Goal: Consume media (video, audio): Consume media (video, audio)

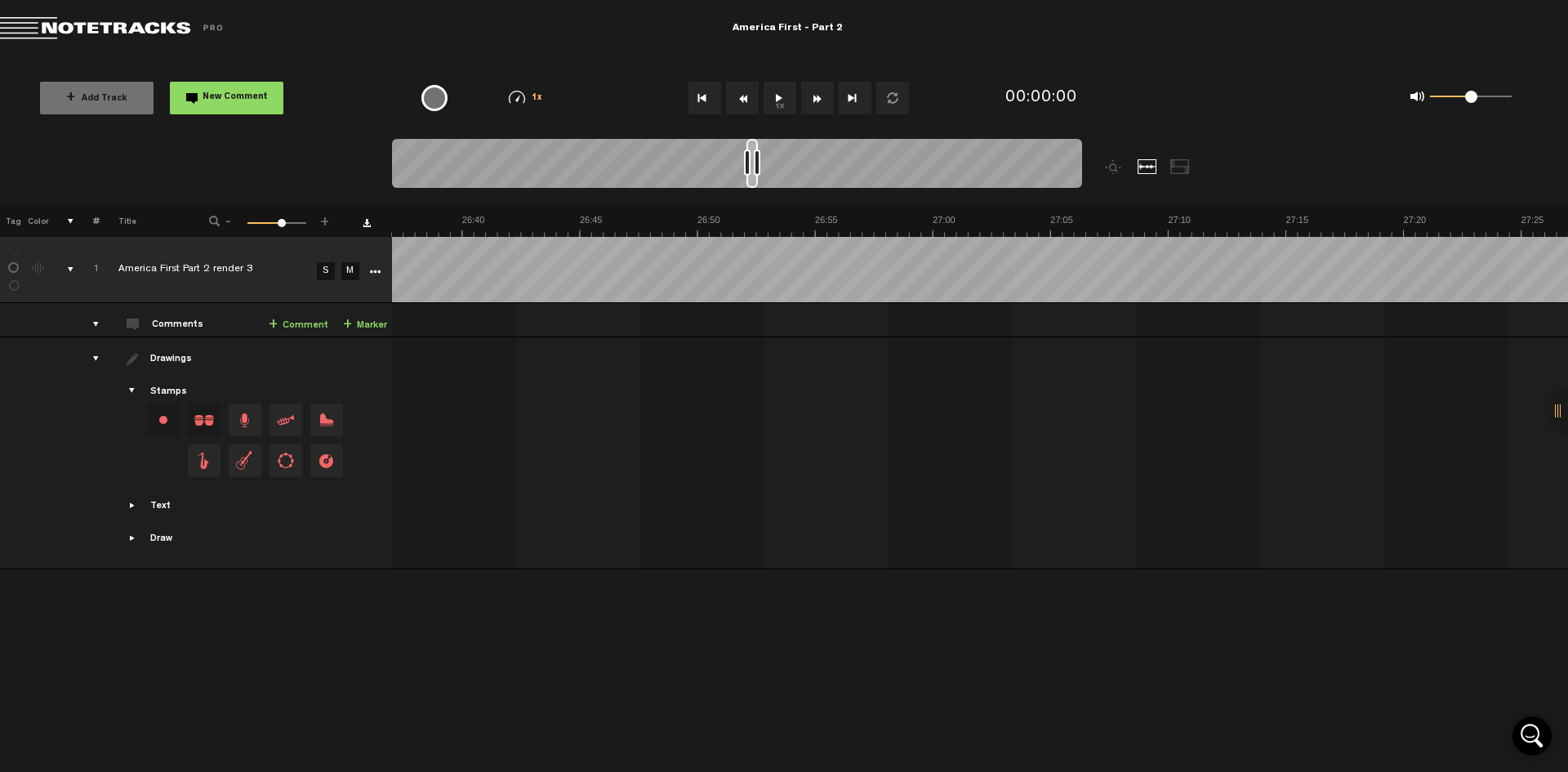
scroll to position [0, 35687]
drag, startPoint x: 401, startPoint y: 147, endPoint x: 750, endPoint y: 161, distance: 349.3
click at [750, 161] on div at bounding box center [749, 163] width 11 height 49
drag, startPoint x: 755, startPoint y: 162, endPoint x: 789, endPoint y: 162, distance: 34.0
click at [789, 162] on div at bounding box center [788, 162] width 7 height 26
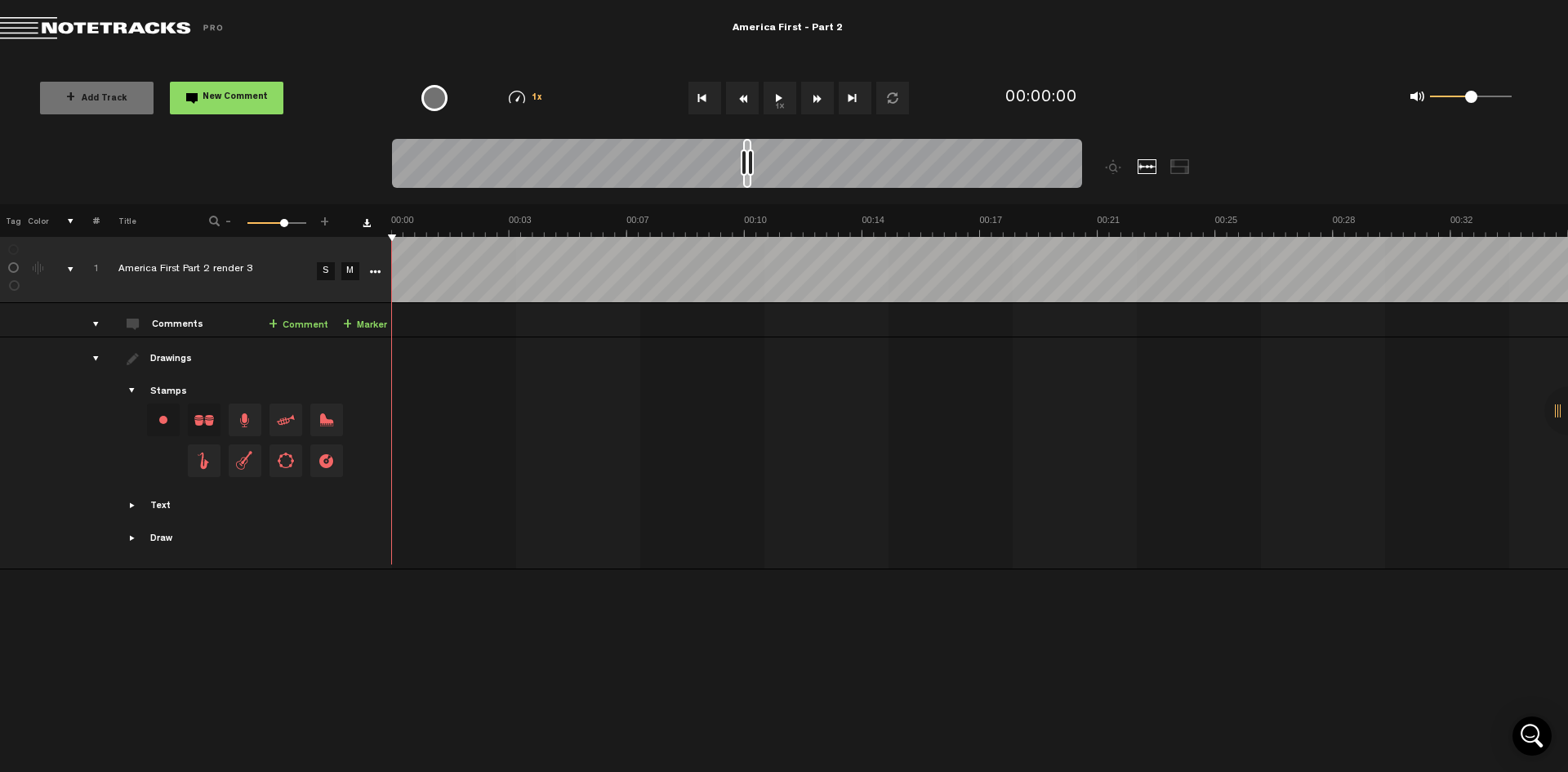
scroll to position [0, 0]
drag, startPoint x: 789, startPoint y: 162, endPoint x: 748, endPoint y: 162, distance: 41.0
click at [748, 162] on div at bounding box center [747, 162] width 7 height 26
drag, startPoint x: 746, startPoint y: 146, endPoint x: 631, endPoint y: 183, distance: 120.8
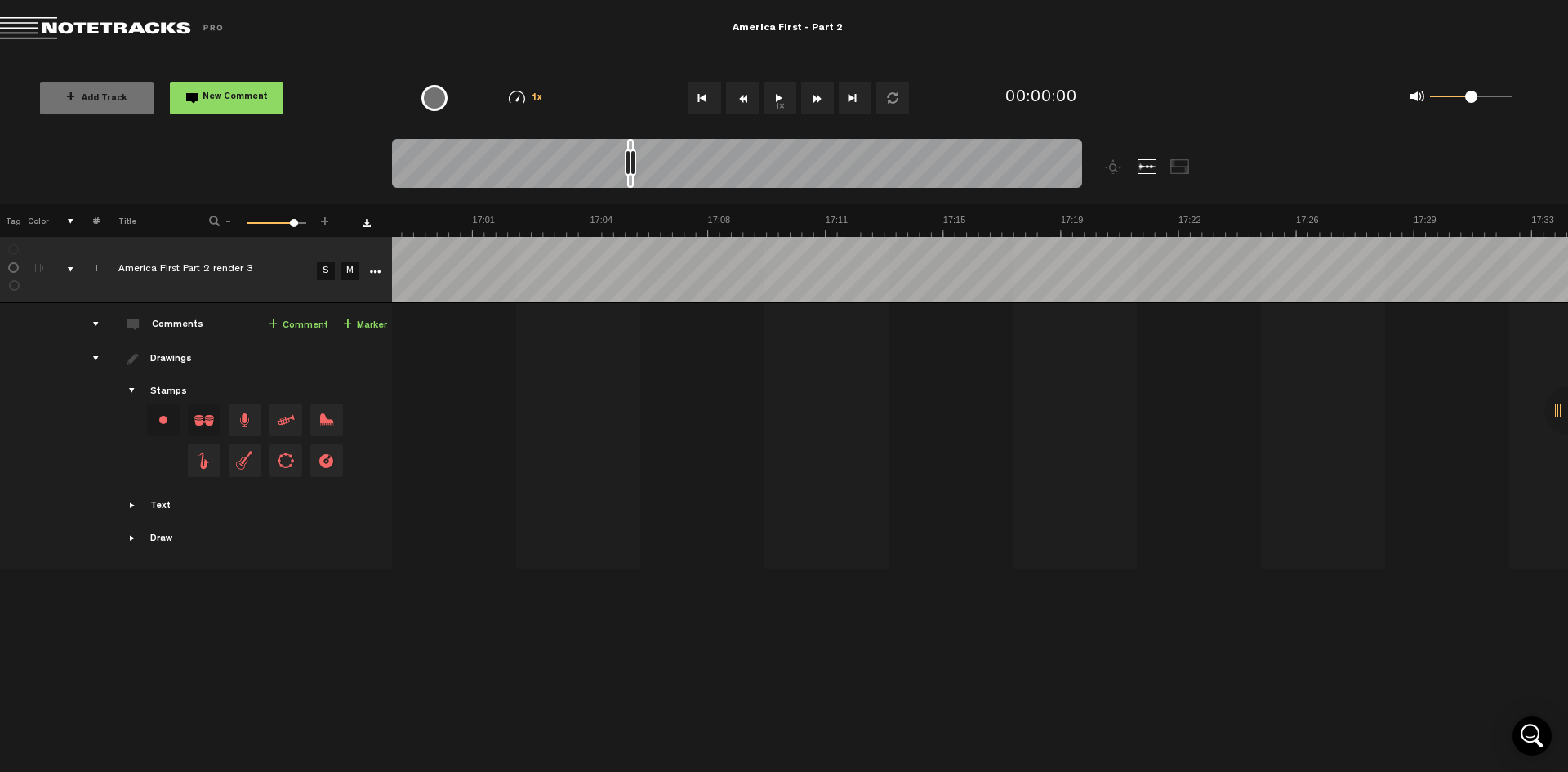
click at [631, 183] on div at bounding box center [630, 163] width 7 height 49
click at [673, 164] on div at bounding box center [737, 166] width 690 height 54
drag, startPoint x: 630, startPoint y: 146, endPoint x: 671, endPoint y: 147, distance: 41.0
click at [671, 147] on div at bounding box center [670, 163] width 7 height 49
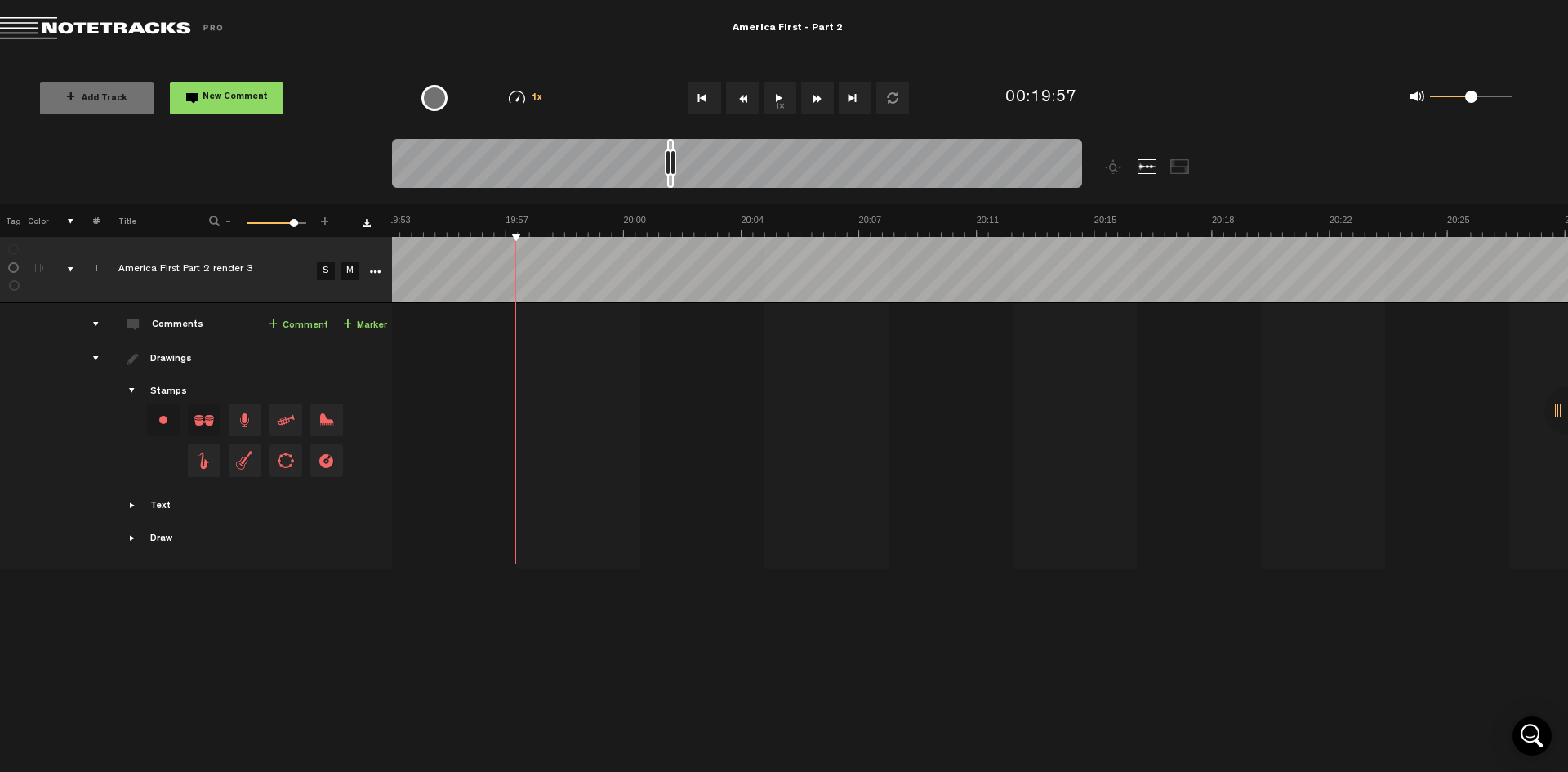
click at [779, 98] on button "1x" at bounding box center [779, 98] width 33 height 33
drag, startPoint x: 673, startPoint y: 147, endPoint x: 746, endPoint y: 162, distance: 74.5
click at [746, 162] on div at bounding box center [737, 166] width 690 height 54
click at [778, 94] on button "1x" at bounding box center [779, 98] width 33 height 33
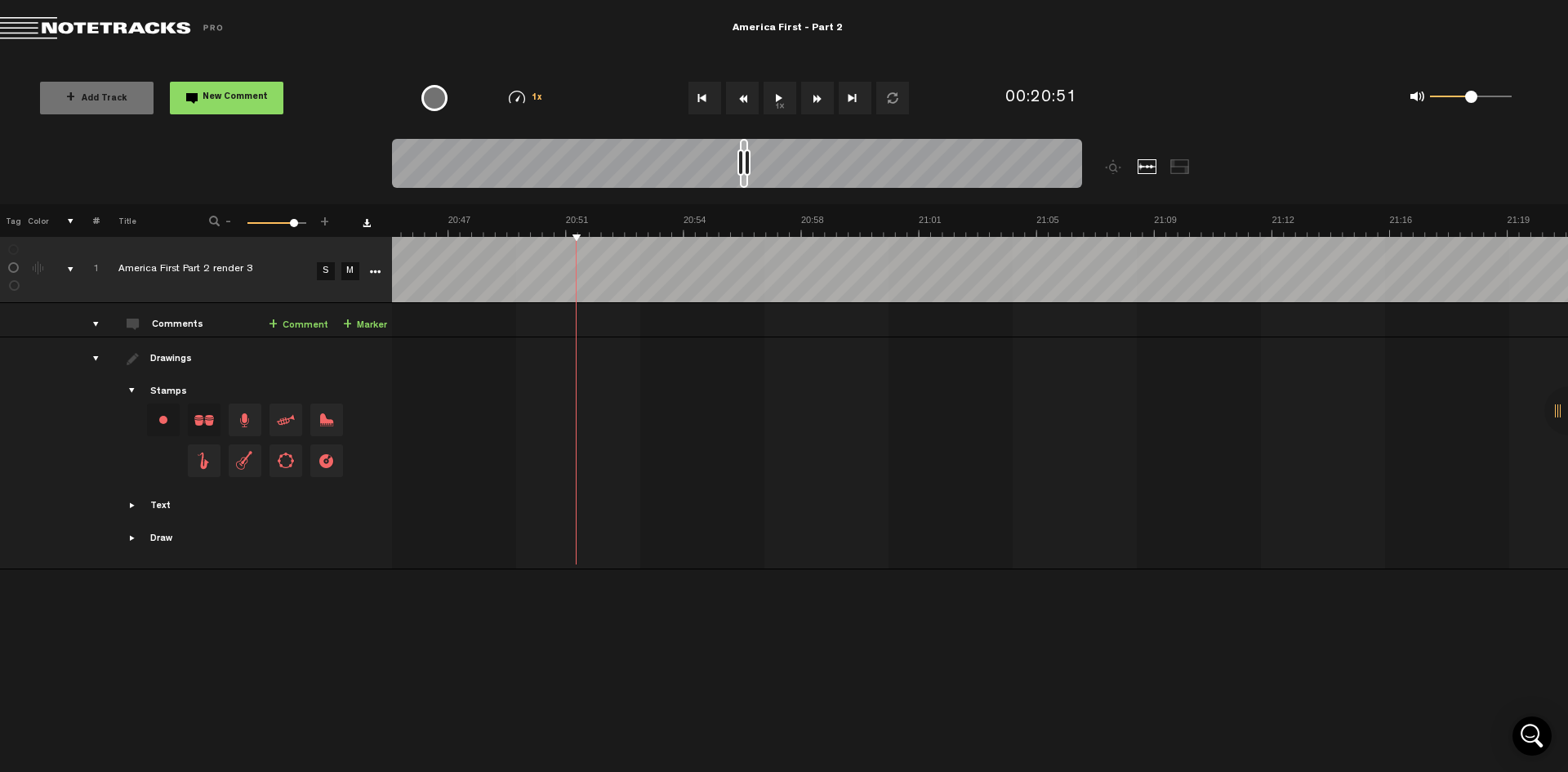
click at [786, 165] on div at bounding box center [737, 166] width 690 height 54
drag, startPoint x: 742, startPoint y: 147, endPoint x: 813, endPoint y: 156, distance: 71.6
click at [813, 156] on div at bounding box center [737, 166] width 690 height 54
click at [783, 103] on button "1x" at bounding box center [779, 98] width 33 height 33
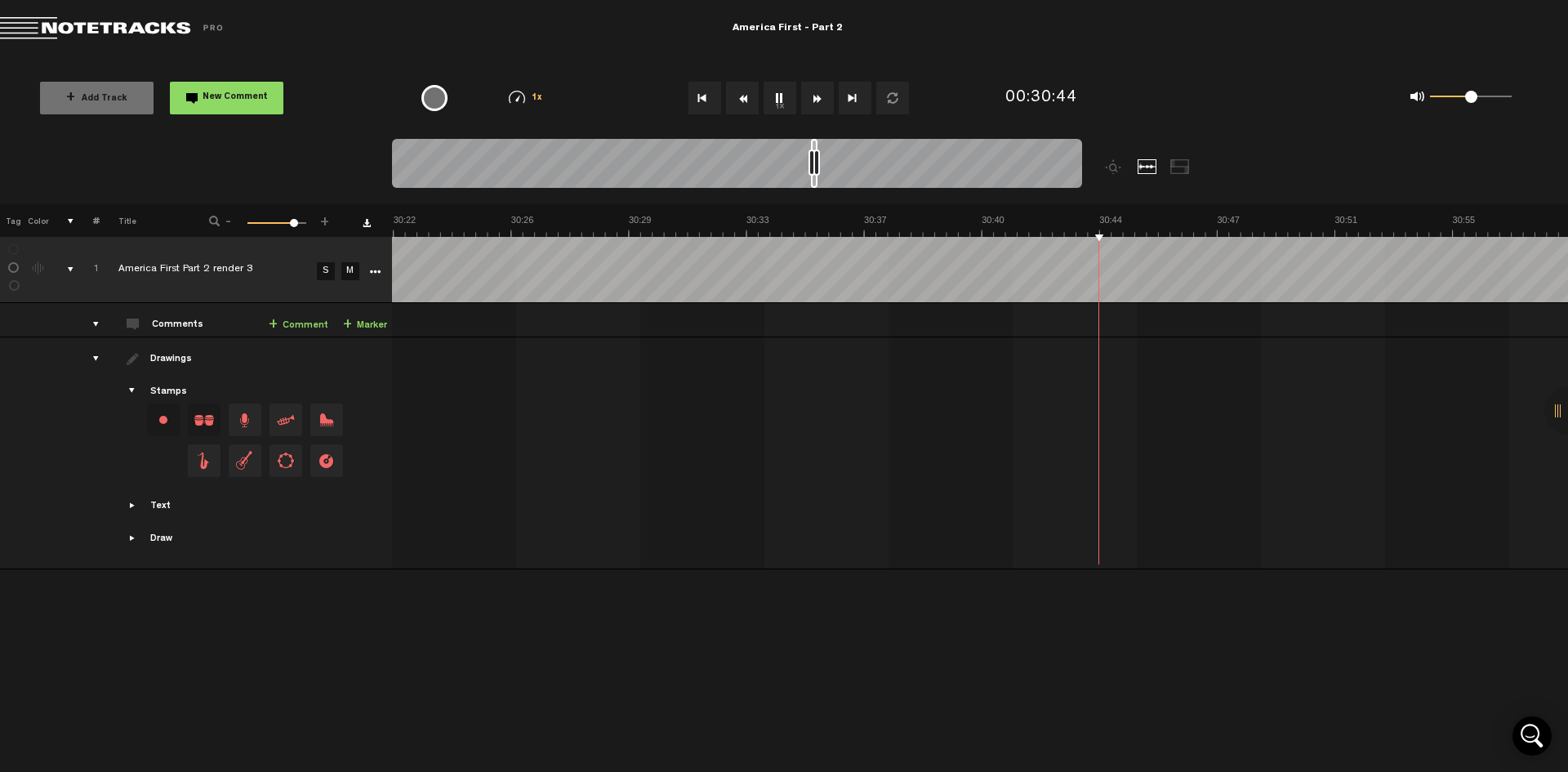
click at [815, 103] on button "Fast Forward" at bounding box center [817, 98] width 33 height 33
click at [816, 102] on button "Fast Forward" at bounding box center [817, 98] width 33 height 33
click at [817, 102] on button "Fast Forward" at bounding box center [817, 98] width 33 height 33
click at [817, 100] on button "Fast Forward" at bounding box center [817, 98] width 33 height 33
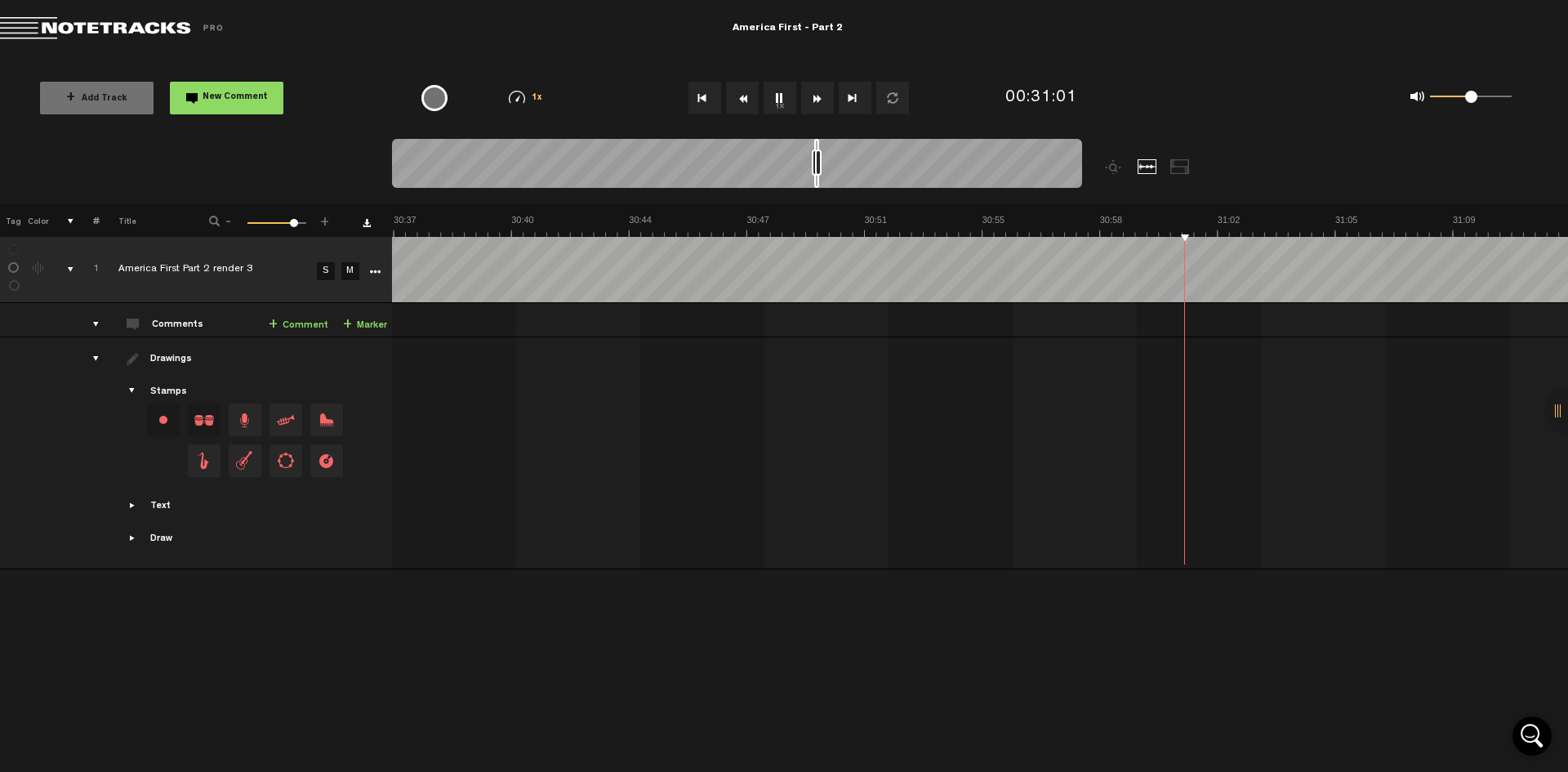
click at [817, 100] on button "Fast Forward" at bounding box center [817, 98] width 33 height 33
click at [817, 99] on button "Fast Forward" at bounding box center [817, 98] width 33 height 33
click at [816, 95] on button "Fast Forward" at bounding box center [817, 98] width 33 height 33
click at [912, 147] on div at bounding box center [737, 166] width 690 height 54
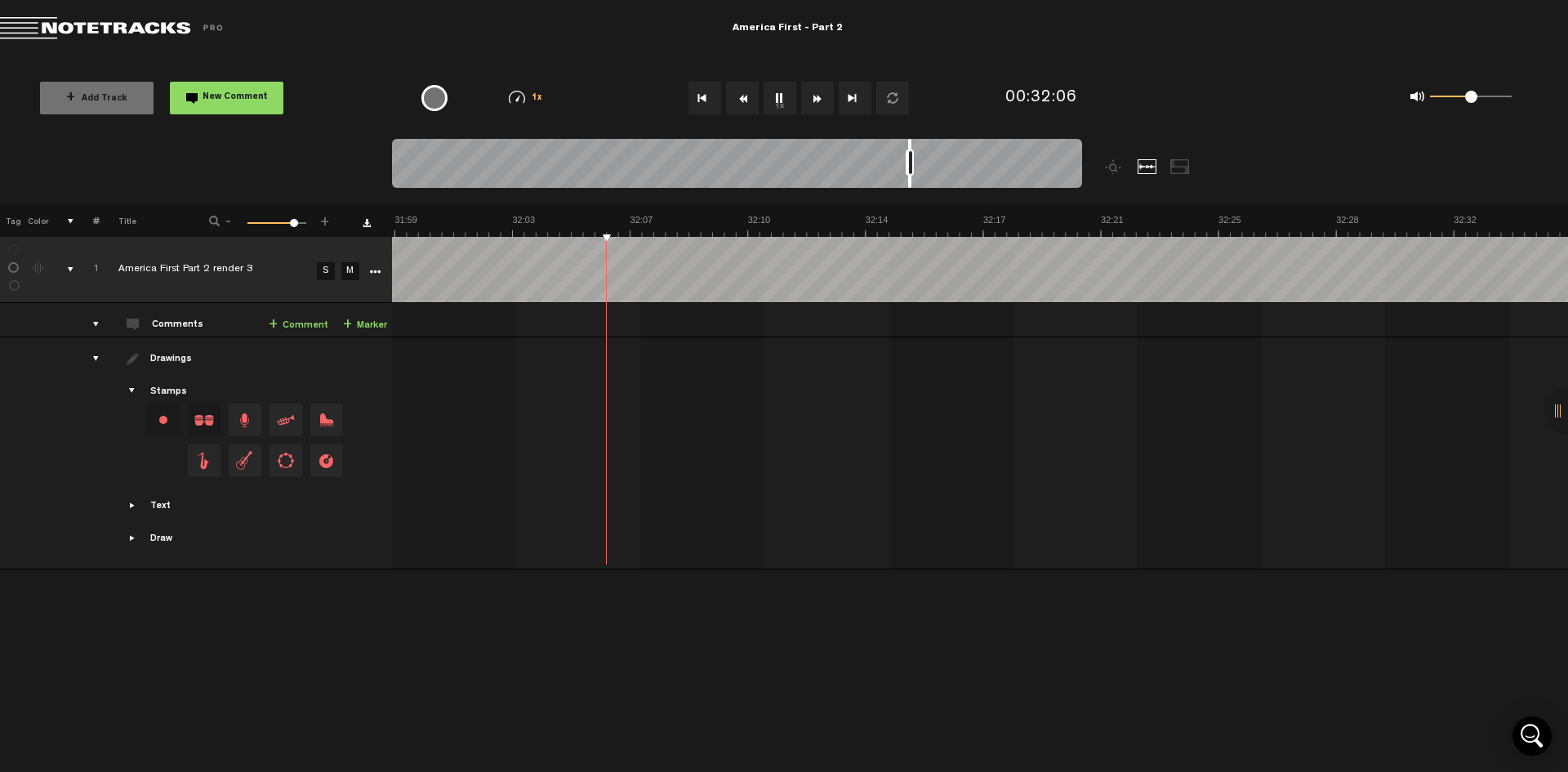
click at [777, 100] on button "1x" at bounding box center [779, 98] width 33 height 33
drag, startPoint x: 910, startPoint y: 144, endPoint x: 951, endPoint y: 147, distance: 41.1
click at [951, 147] on div at bounding box center [950, 163] width 3 height 49
click at [775, 99] on button "1x" at bounding box center [779, 98] width 33 height 33
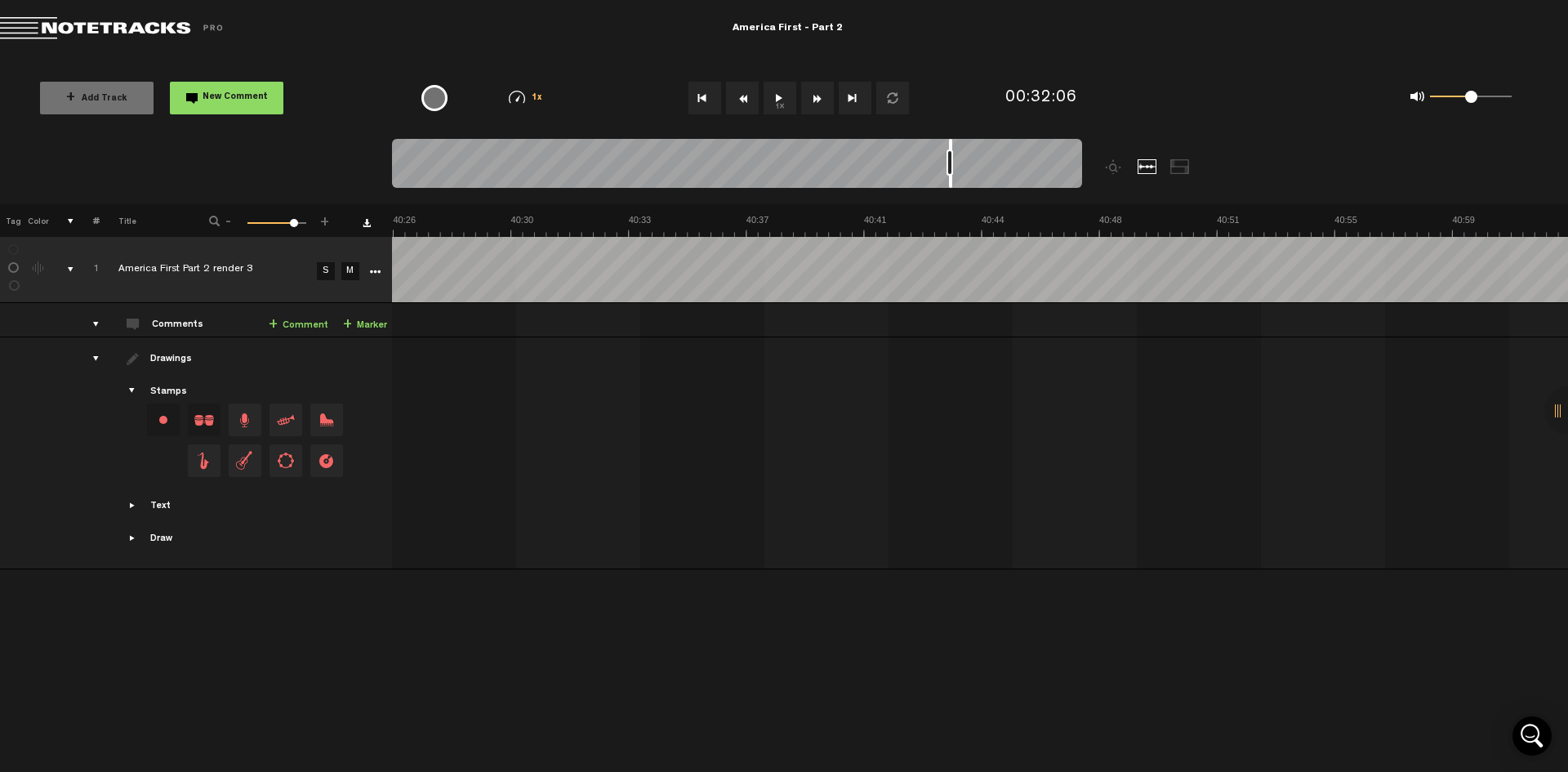
scroll to position [0, 62956]
click at [780, 101] on button "1x" at bounding box center [779, 98] width 33 height 33
drag, startPoint x: 835, startPoint y: 142, endPoint x: 939, endPoint y: 155, distance: 104.8
click at [939, 155] on div at bounding box center [737, 166] width 690 height 54
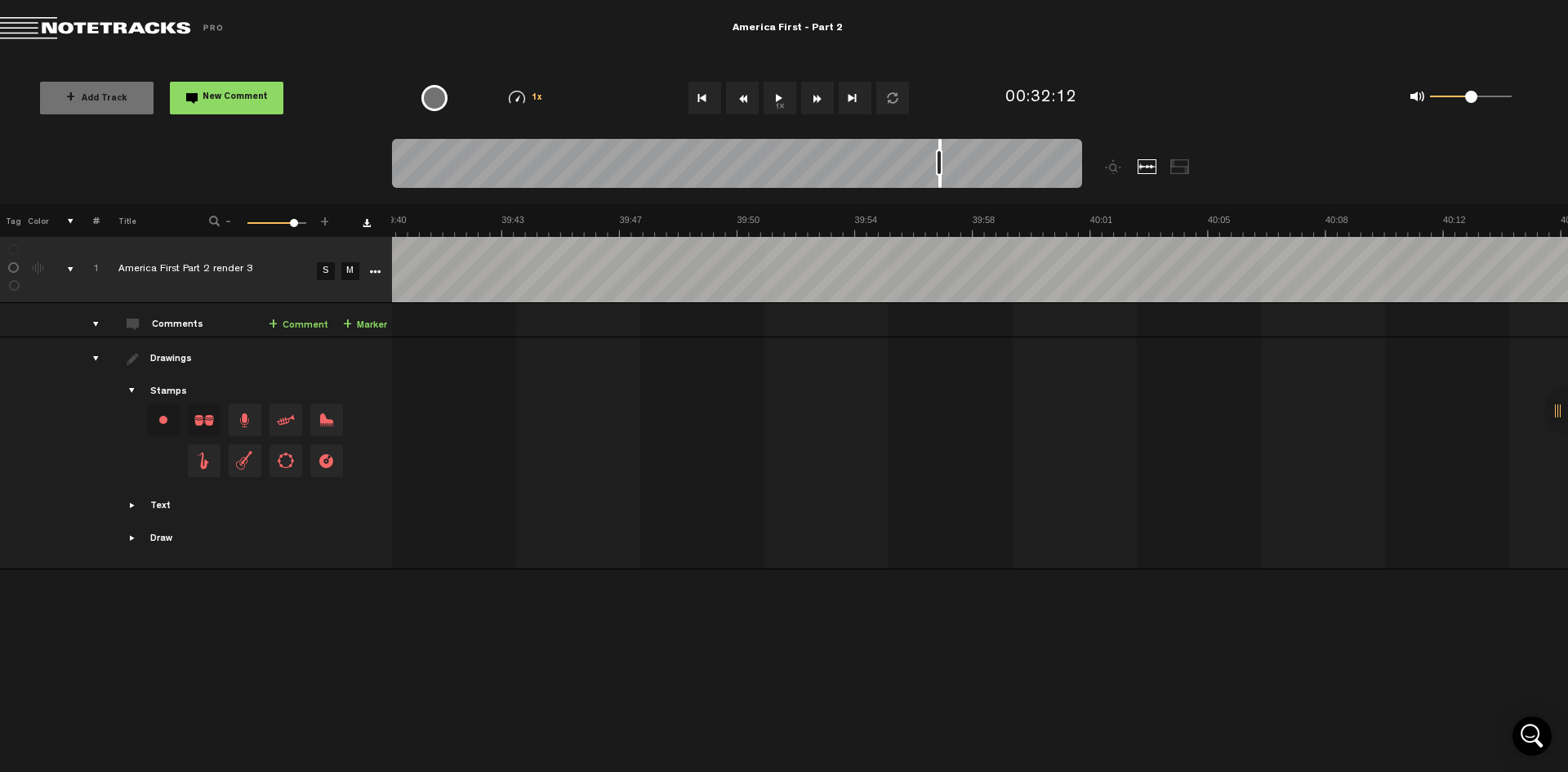
click at [776, 100] on button "1x" at bounding box center [779, 98] width 33 height 33
click at [776, 100] on button "1x" at bounding box center [779, 98] width 33 height 33
drag, startPoint x: 837, startPoint y: 147, endPoint x: 950, endPoint y: 156, distance: 113.4
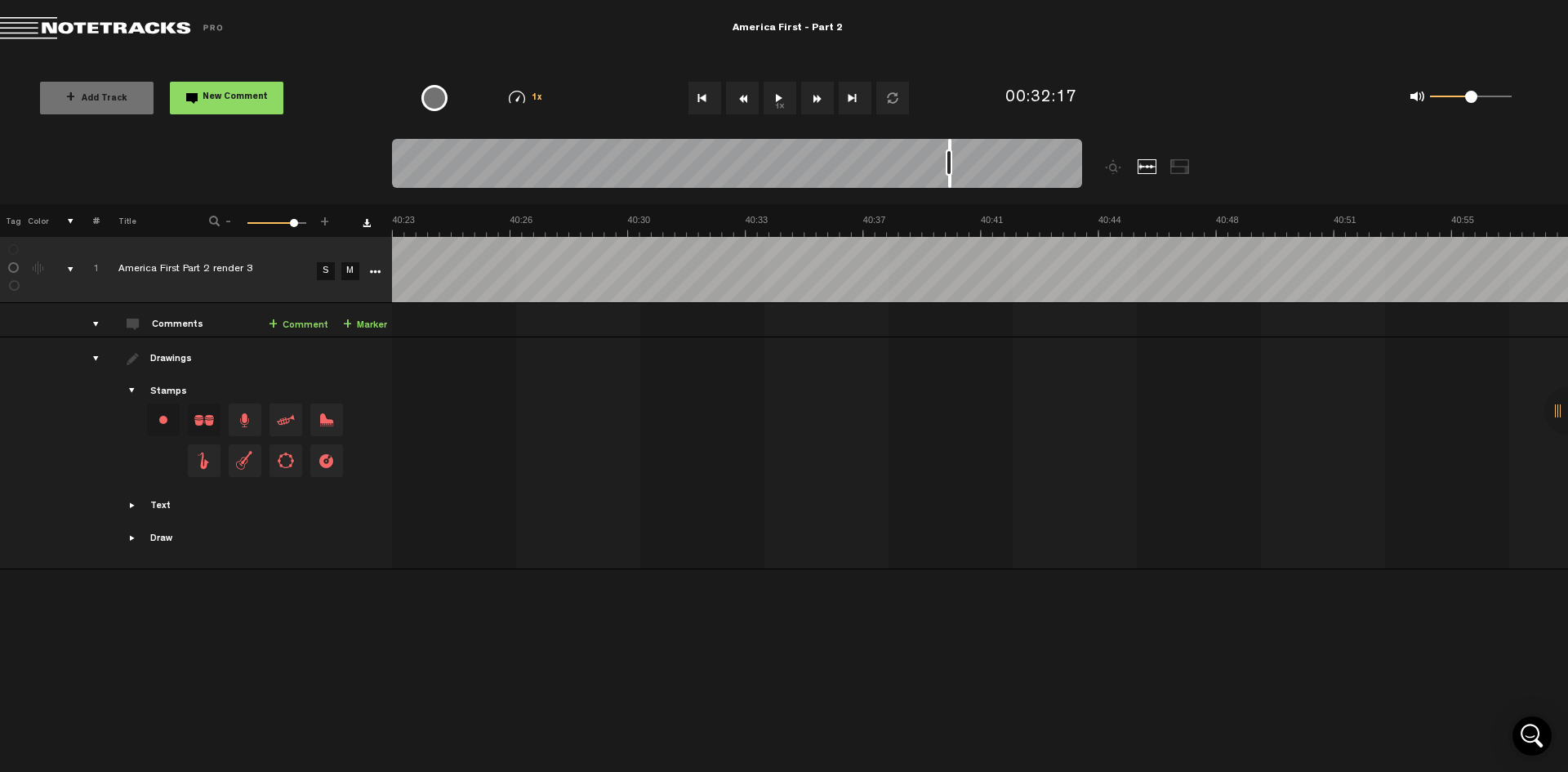
click at [950, 156] on div at bounding box center [737, 166] width 690 height 54
click at [776, 100] on button "1x" at bounding box center [779, 98] width 33 height 33
click at [781, 98] on button "1x" at bounding box center [779, 98] width 33 height 33
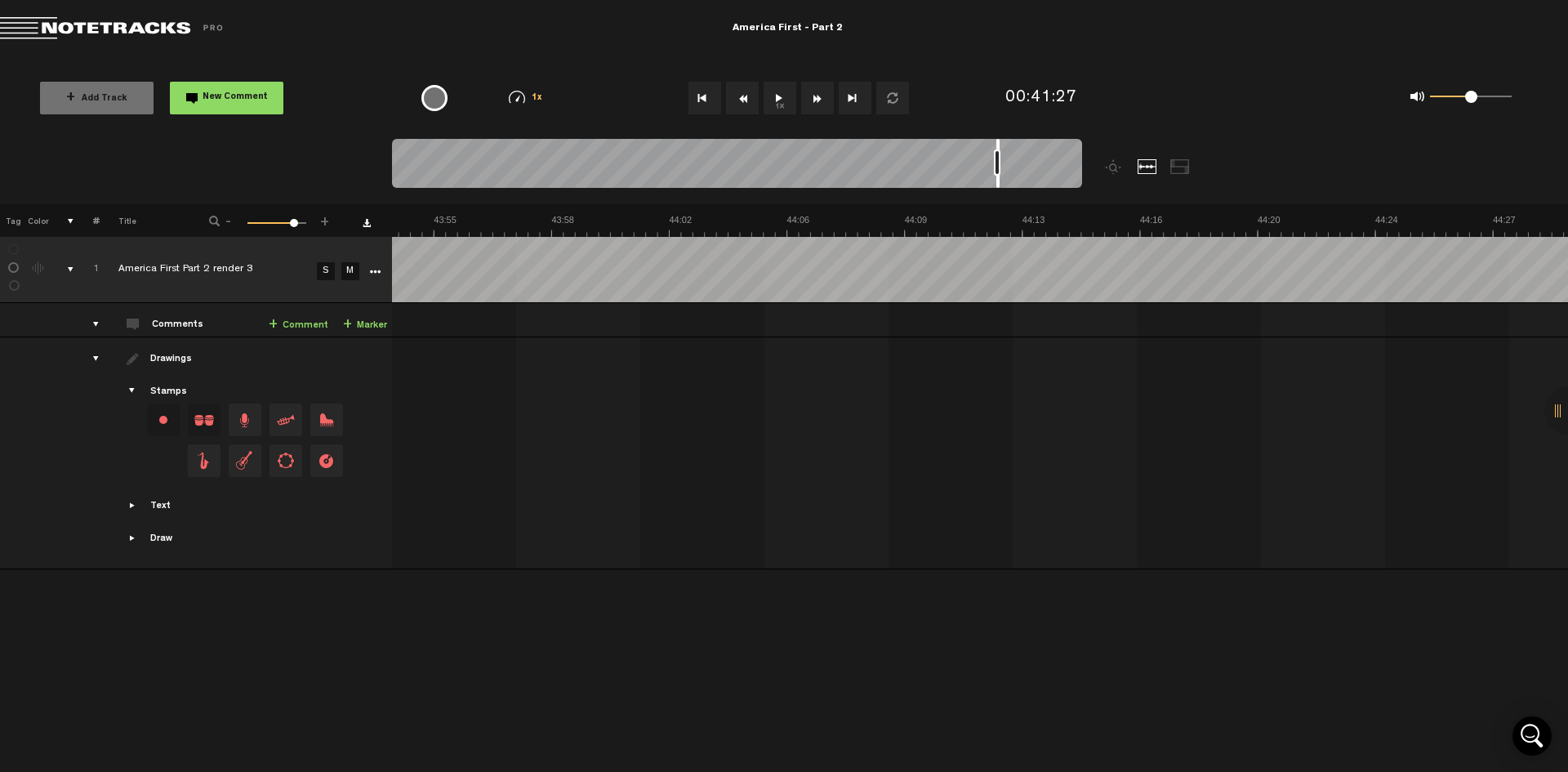
drag, startPoint x: 959, startPoint y: 143, endPoint x: 997, endPoint y: 148, distance: 38.3
click at [997, 148] on div at bounding box center [997, 163] width 3 height 49
click at [779, 96] on button "1x" at bounding box center [779, 98] width 33 height 33
click at [1000, 148] on div at bounding box center [737, 166] width 690 height 54
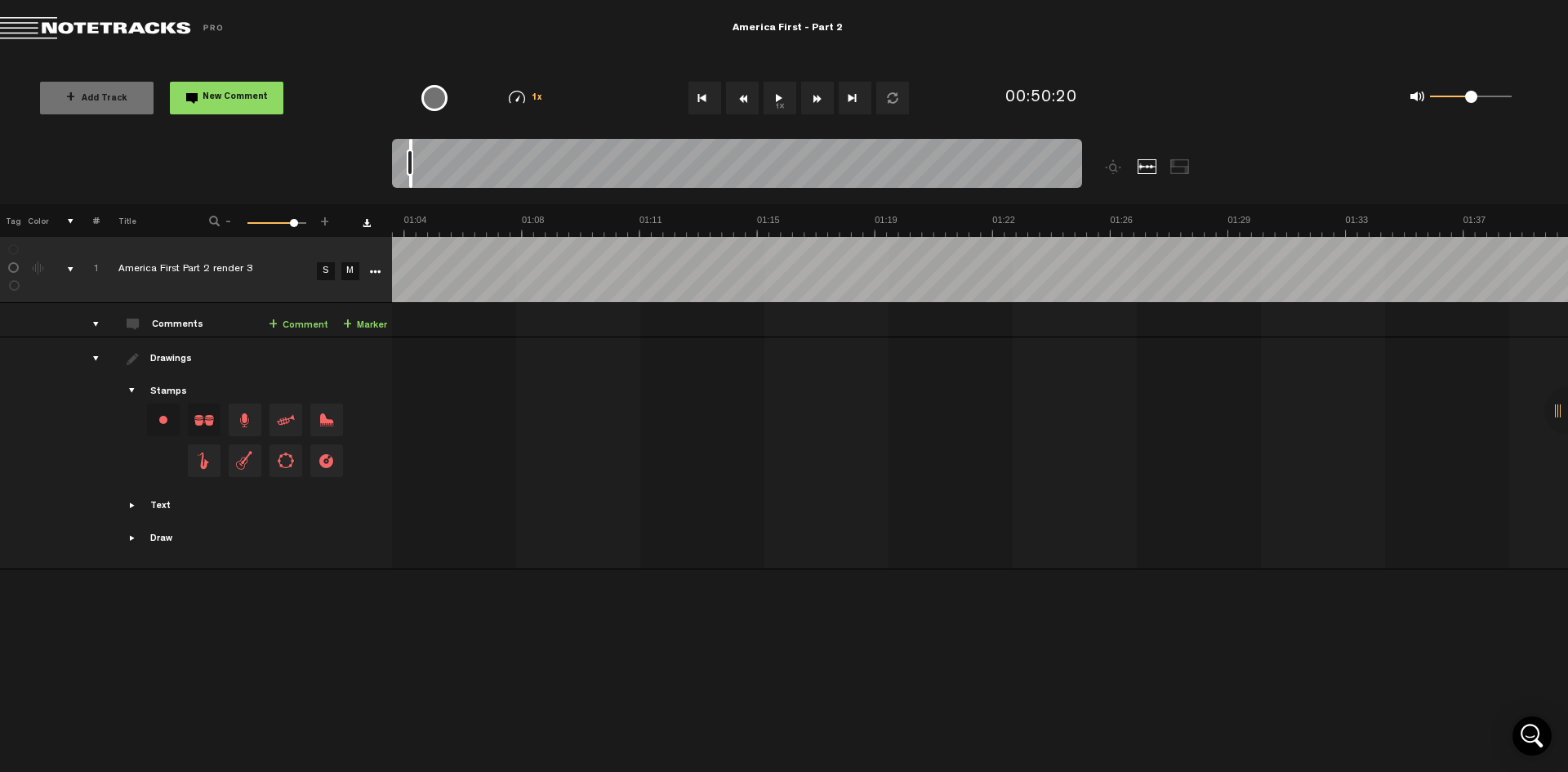
scroll to position [0, 2223]
drag, startPoint x: 997, startPoint y: 144, endPoint x: 411, endPoint y: 160, distance: 586.2
click at [411, 160] on div at bounding box center [737, 166] width 690 height 54
click at [776, 99] on button "1x" at bounding box center [779, 98] width 33 height 33
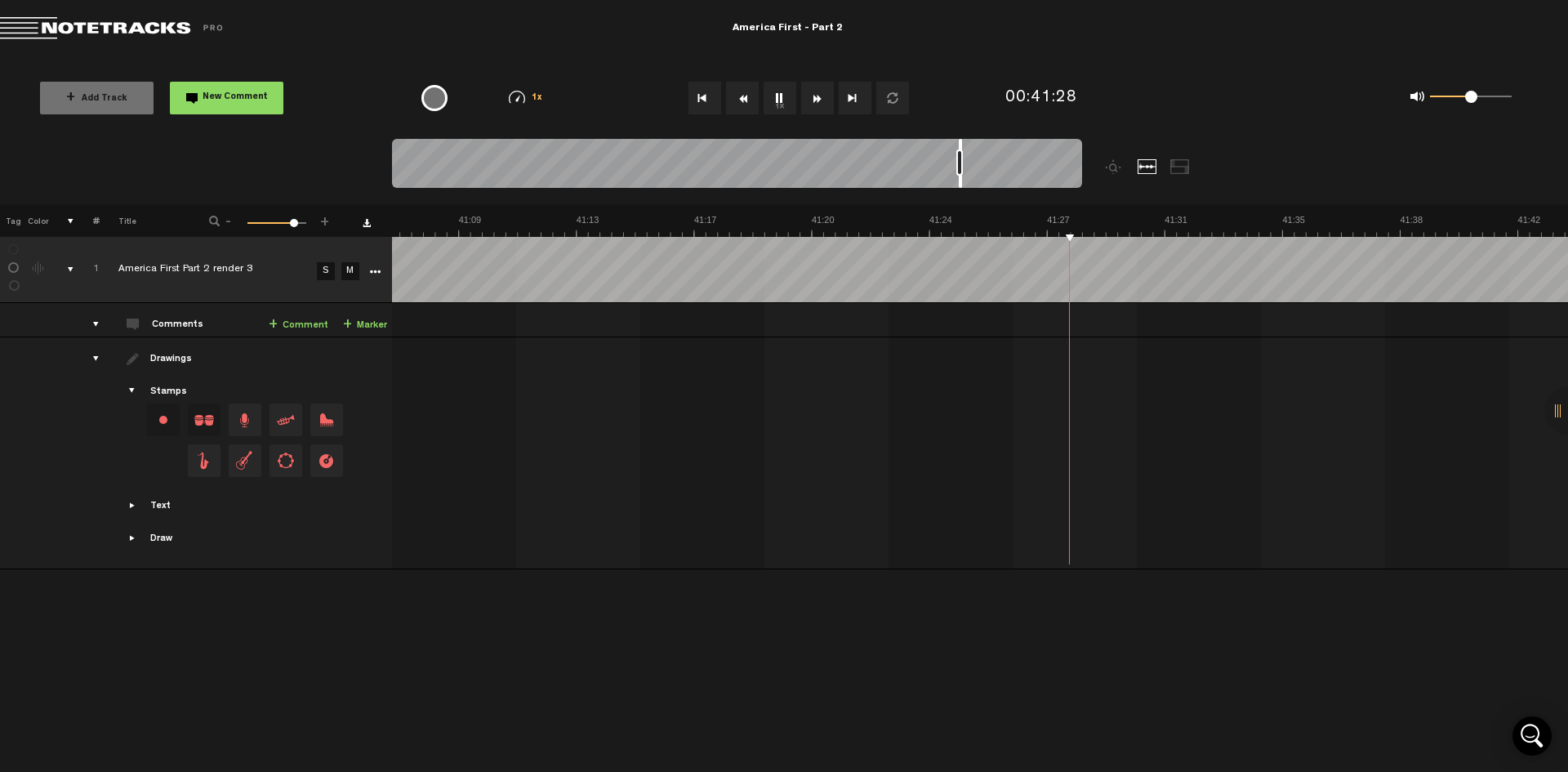
click at [780, 104] on button "1x" at bounding box center [779, 98] width 33 height 33
drag, startPoint x: 960, startPoint y: 147, endPoint x: 1058, endPoint y: 161, distance: 99.0
click at [1058, 161] on div at bounding box center [737, 166] width 690 height 54
click at [776, 96] on button "1x" at bounding box center [779, 98] width 33 height 33
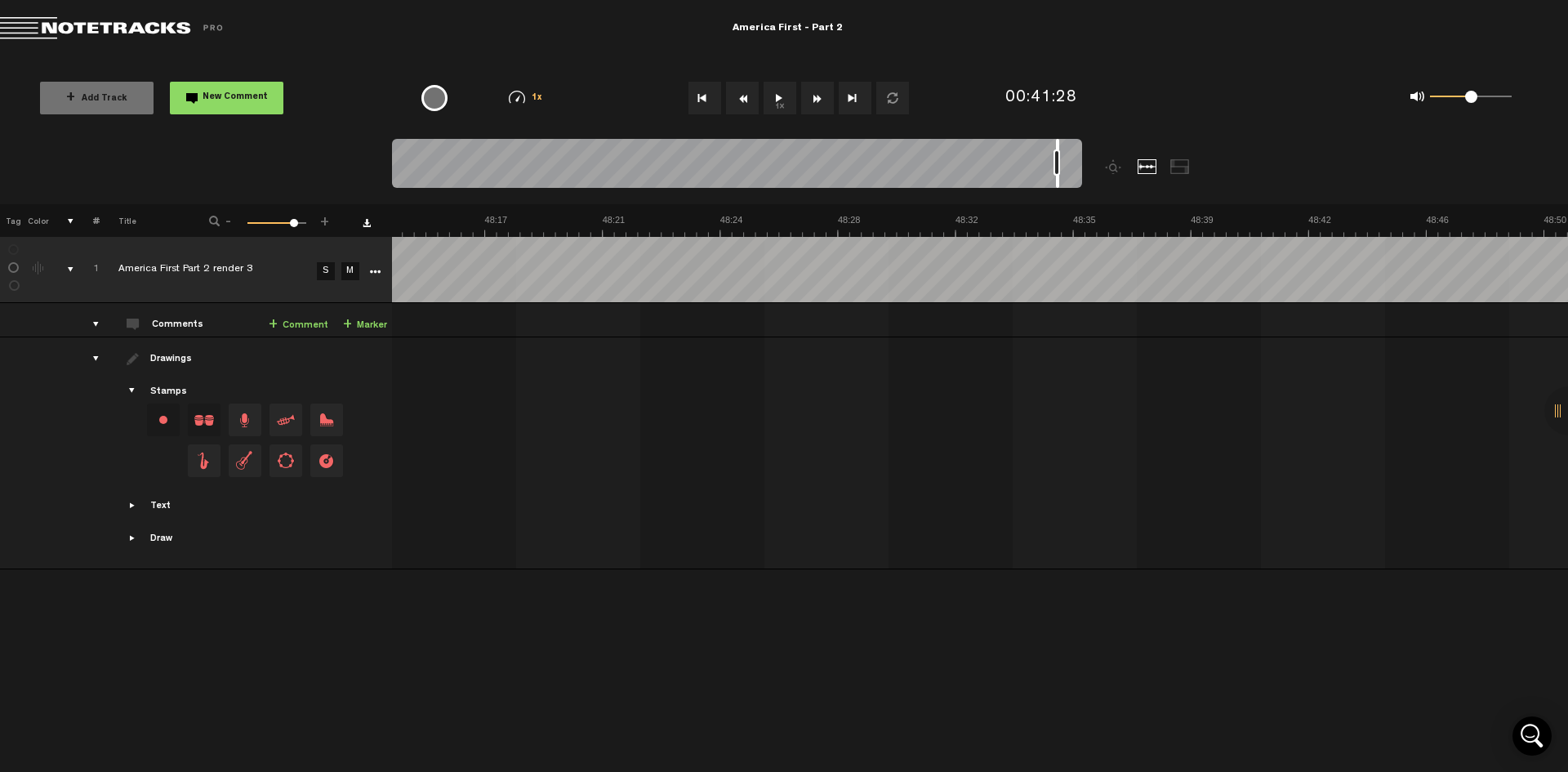
scroll to position [0, 81365]
click at [780, 103] on button "1x" at bounding box center [779, 98] width 33 height 33
drag, startPoint x: 963, startPoint y: 147, endPoint x: 1052, endPoint y: 150, distance: 89.1
click at [1052, 150] on div at bounding box center [737, 166] width 690 height 54
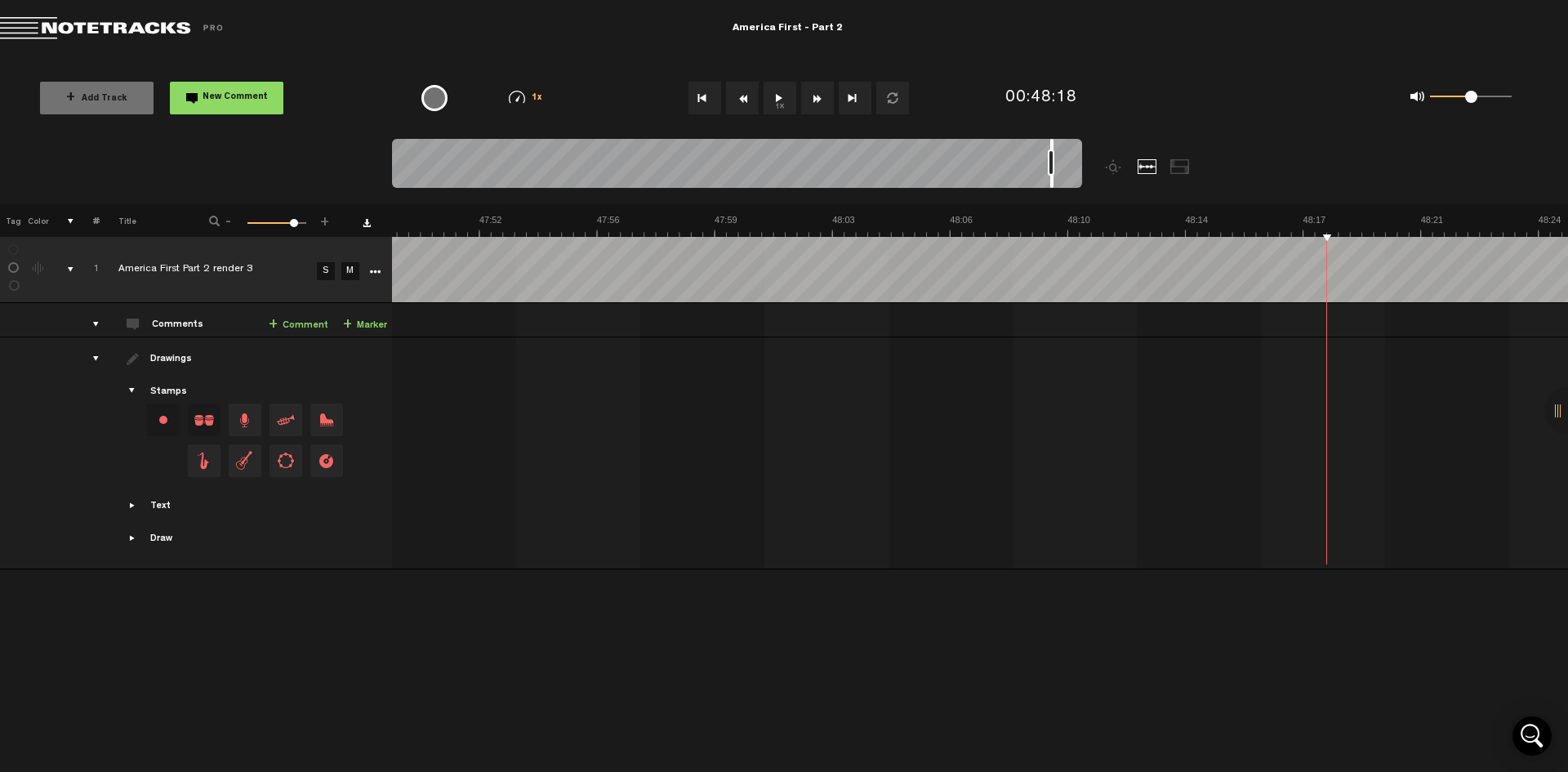
click at [782, 104] on button "1x" at bounding box center [779, 98] width 33 height 33
click at [1051, 148] on div at bounding box center [737, 166] width 690 height 54
click at [777, 96] on button "1x" at bounding box center [779, 98] width 33 height 33
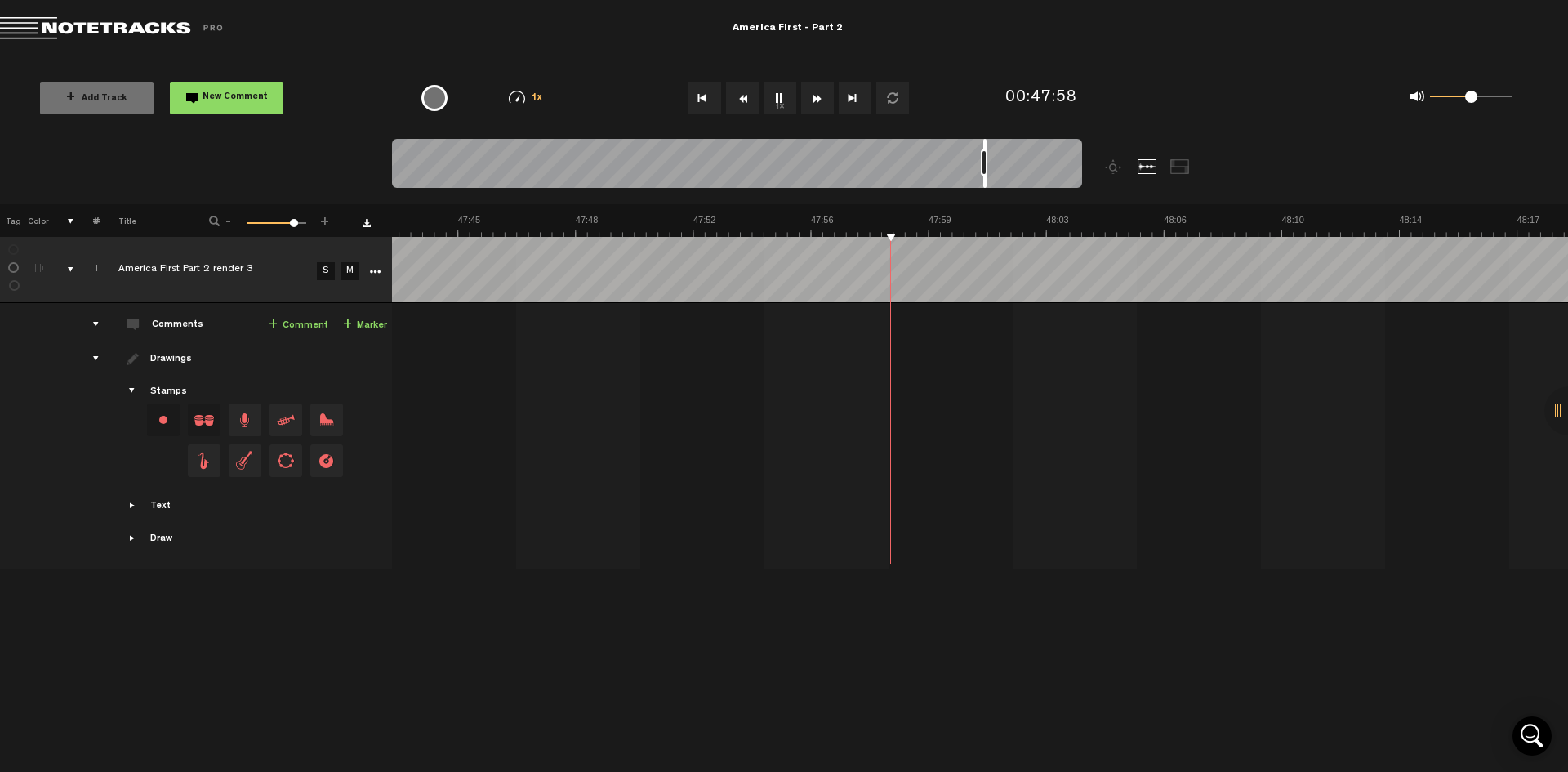
drag, startPoint x: 1050, startPoint y: 147, endPoint x: 986, endPoint y: 151, distance: 64.1
click at [986, 151] on div at bounding box center [737, 166] width 690 height 54
click at [777, 102] on button "1x" at bounding box center [779, 98] width 33 height 33
drag, startPoint x: 985, startPoint y: 143, endPoint x: 873, endPoint y: 148, distance: 112.1
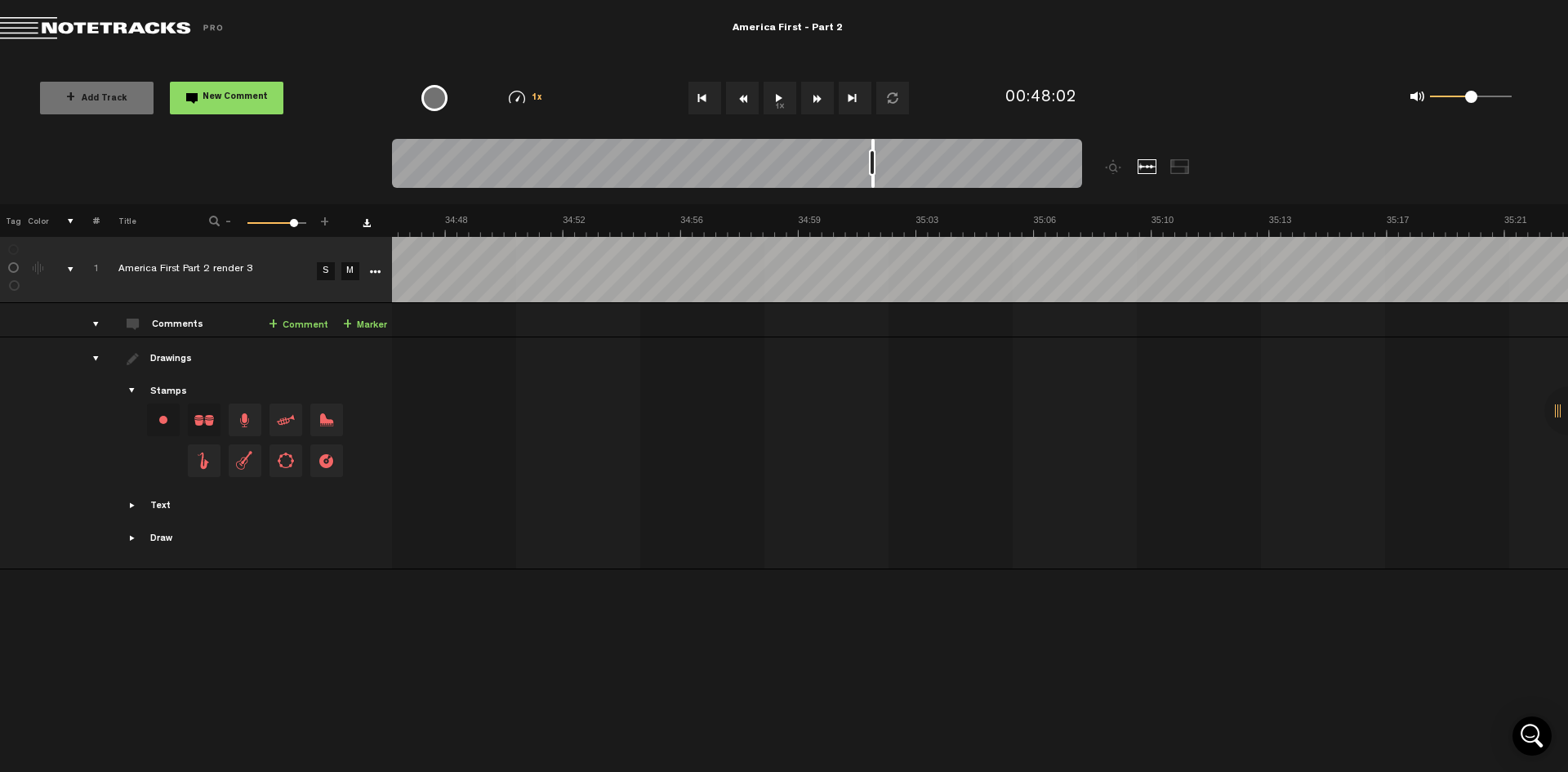
click at [873, 148] on div at bounding box center [872, 163] width 3 height 49
click at [776, 94] on button "1x" at bounding box center [779, 98] width 33 height 33
drag, startPoint x: 889, startPoint y: 147, endPoint x: 945, endPoint y: 152, distance: 56.2
click at [945, 152] on div at bounding box center [737, 166] width 690 height 54
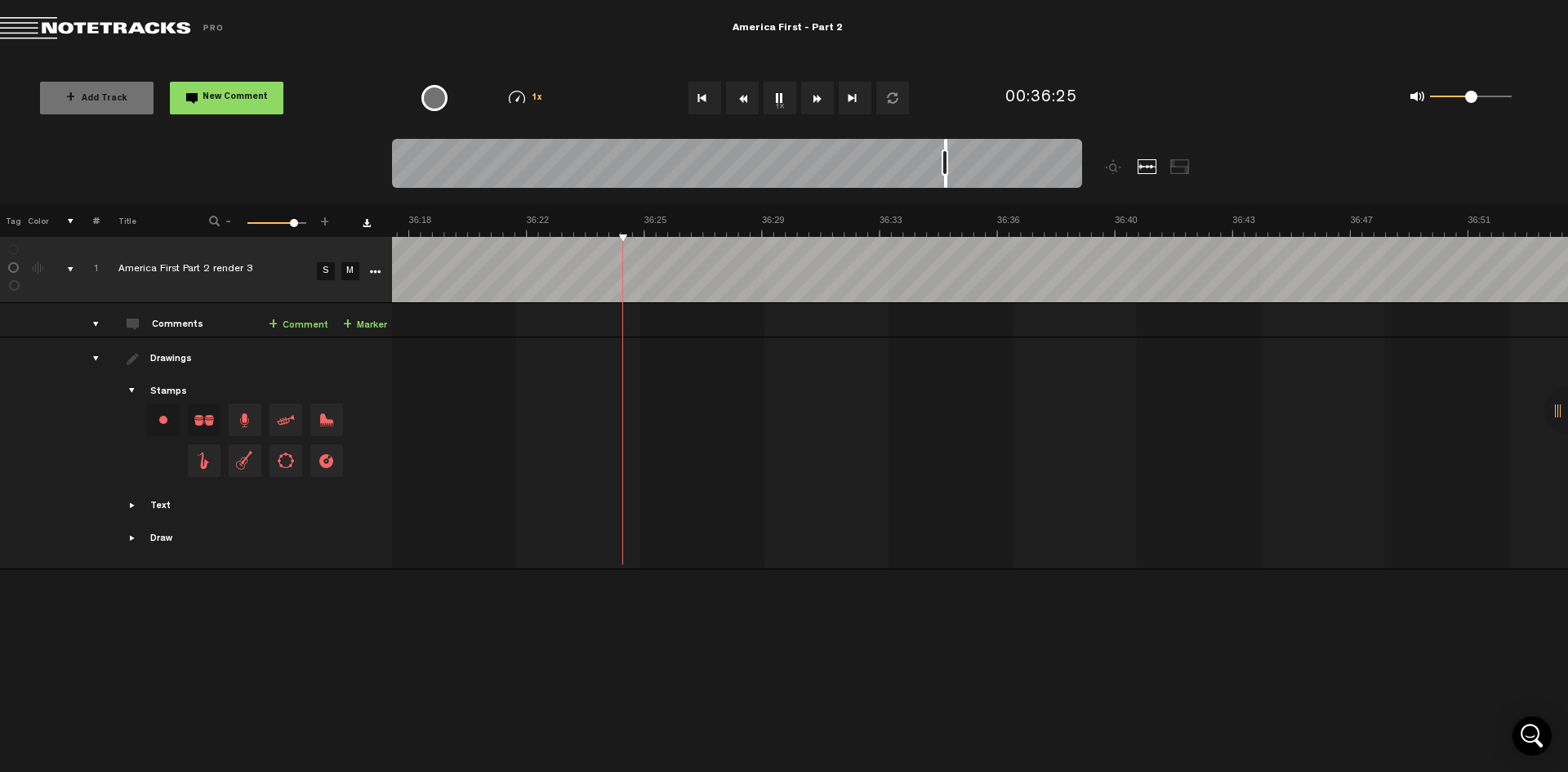
click at [776, 98] on button "1x" at bounding box center [779, 98] width 33 height 33
drag, startPoint x: 945, startPoint y: 148, endPoint x: 967, endPoint y: 158, distance: 24.2
click at [967, 158] on div at bounding box center [737, 166] width 690 height 54
click at [776, 101] on button "1x" at bounding box center [779, 98] width 33 height 33
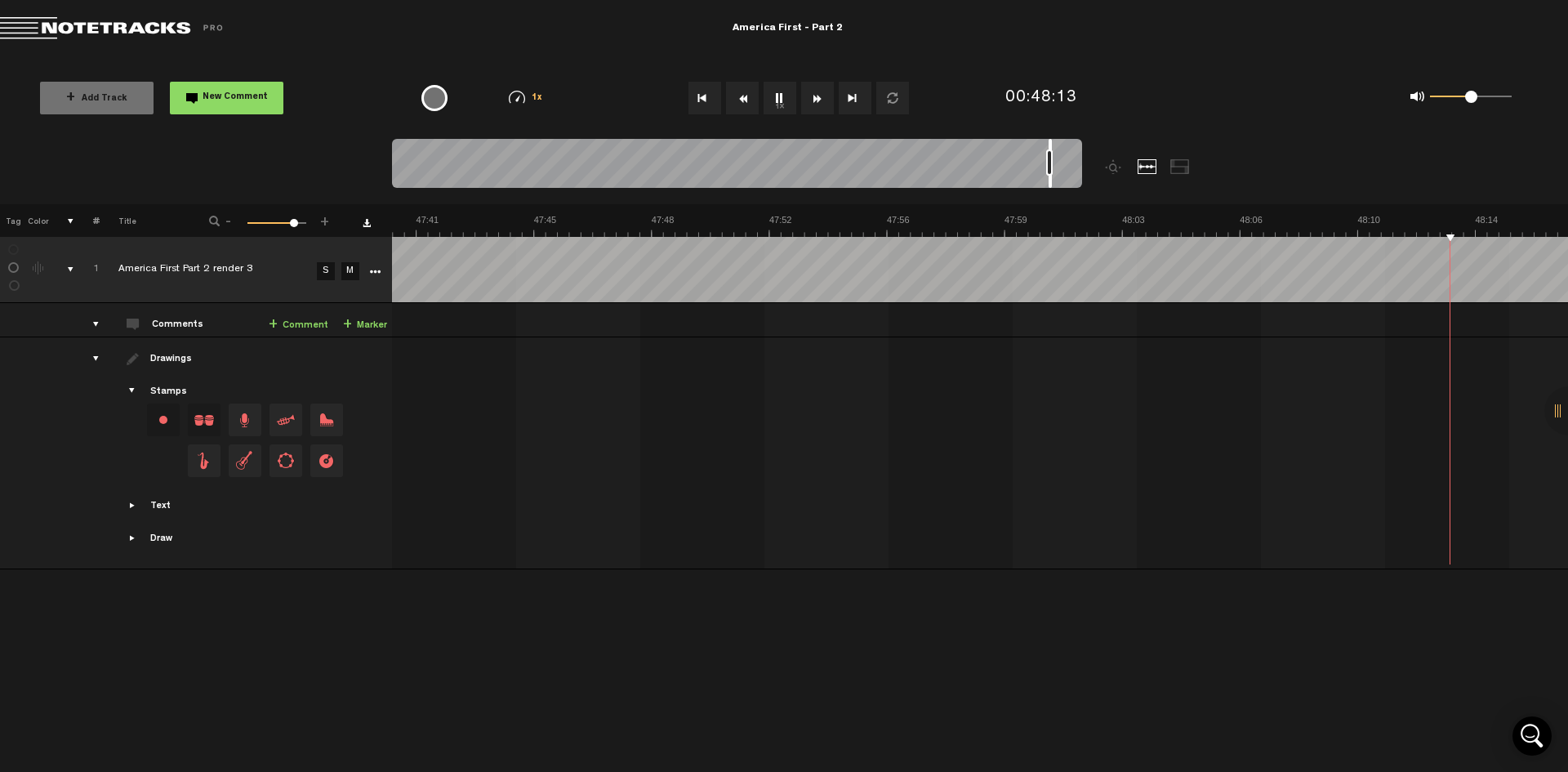
scroll to position [0, 94139]
click at [846, 210] on th at bounding box center [980, 220] width 1177 height 33
click at [771, 96] on button "1x" at bounding box center [779, 98] width 33 height 33
